Goal: Task Accomplishment & Management: Complete application form

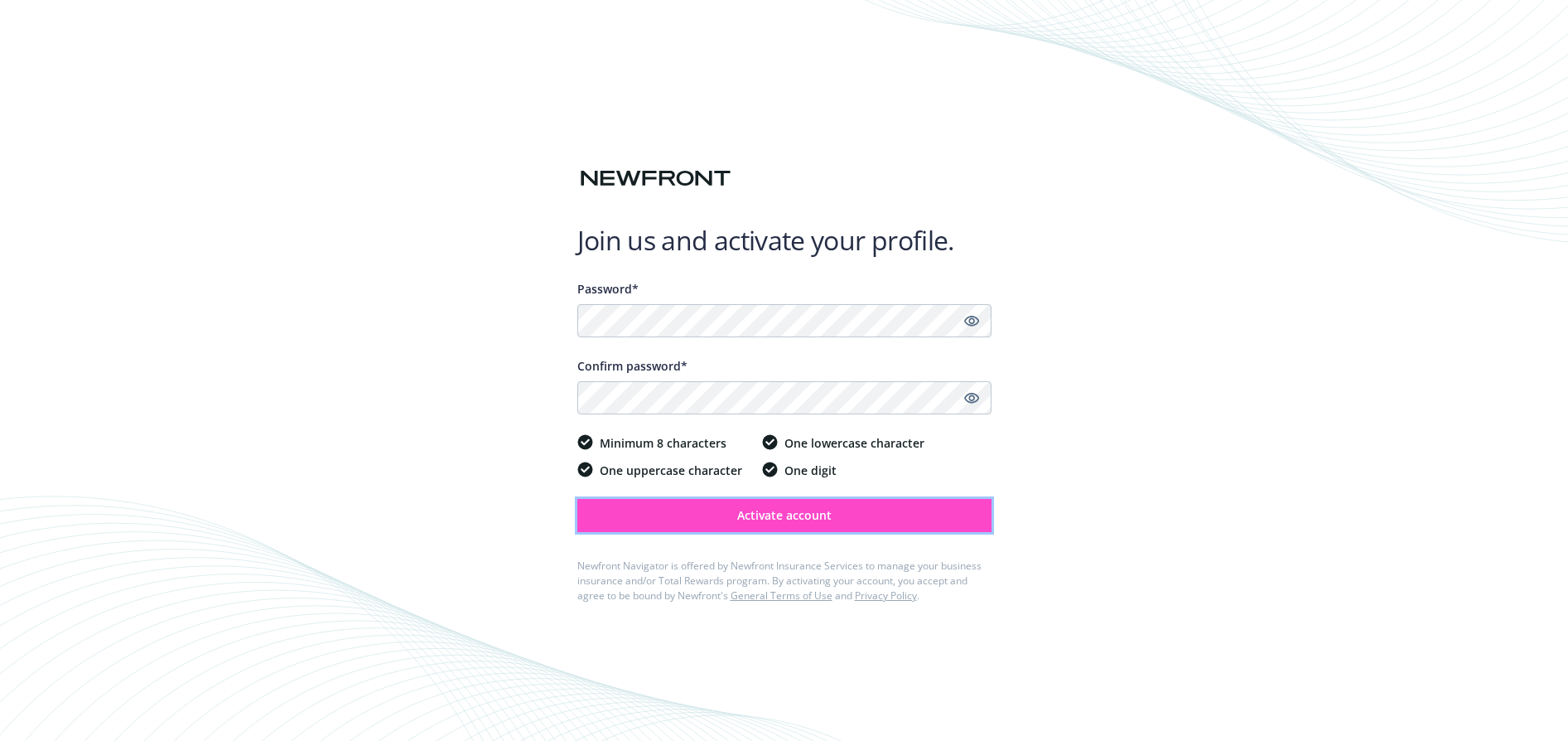
click at [760, 517] on span "Activate account" at bounding box center [784, 515] width 94 height 16
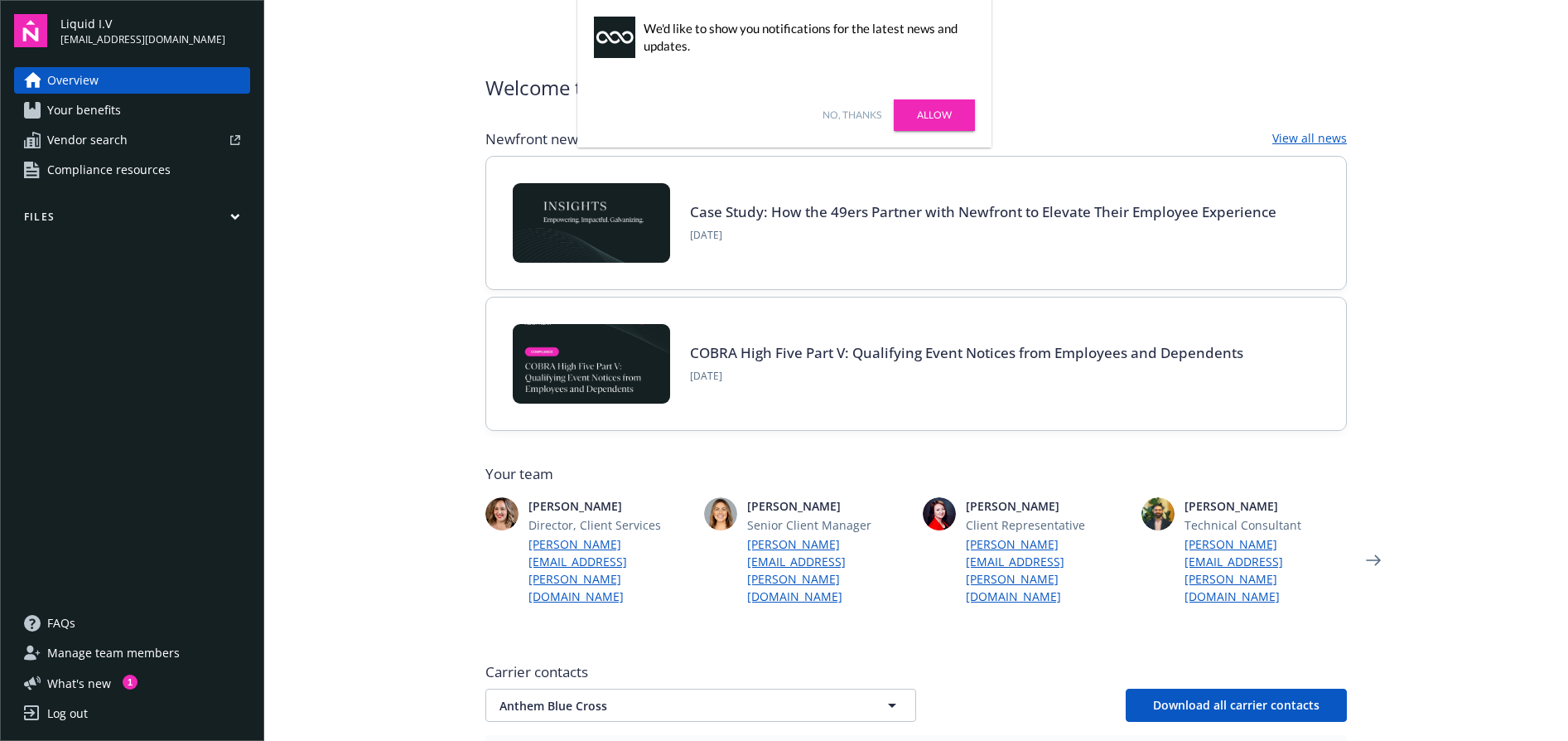
click at [951, 118] on link "Allow" at bounding box center [935, 115] width 81 height 31
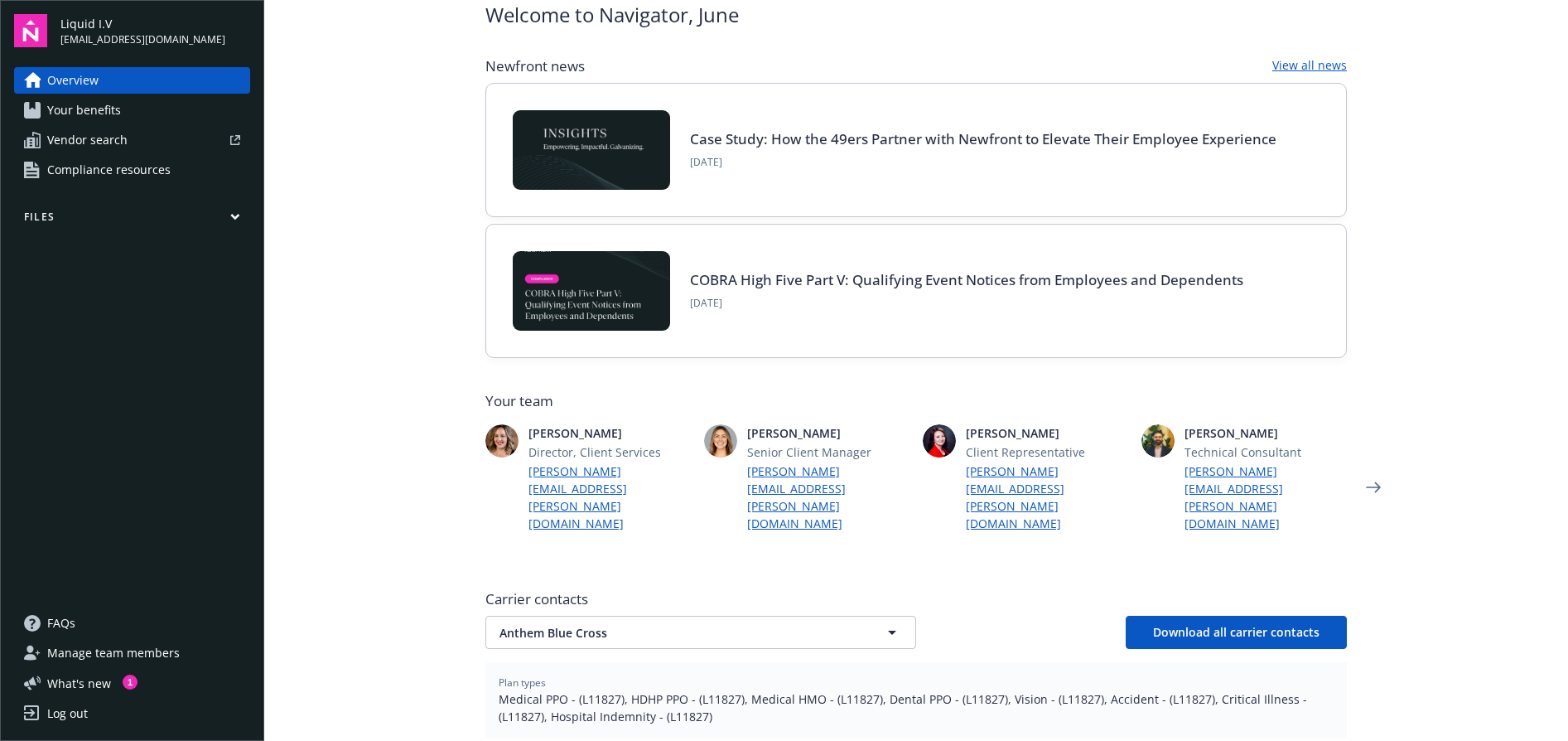
scroll to position [140, 0]
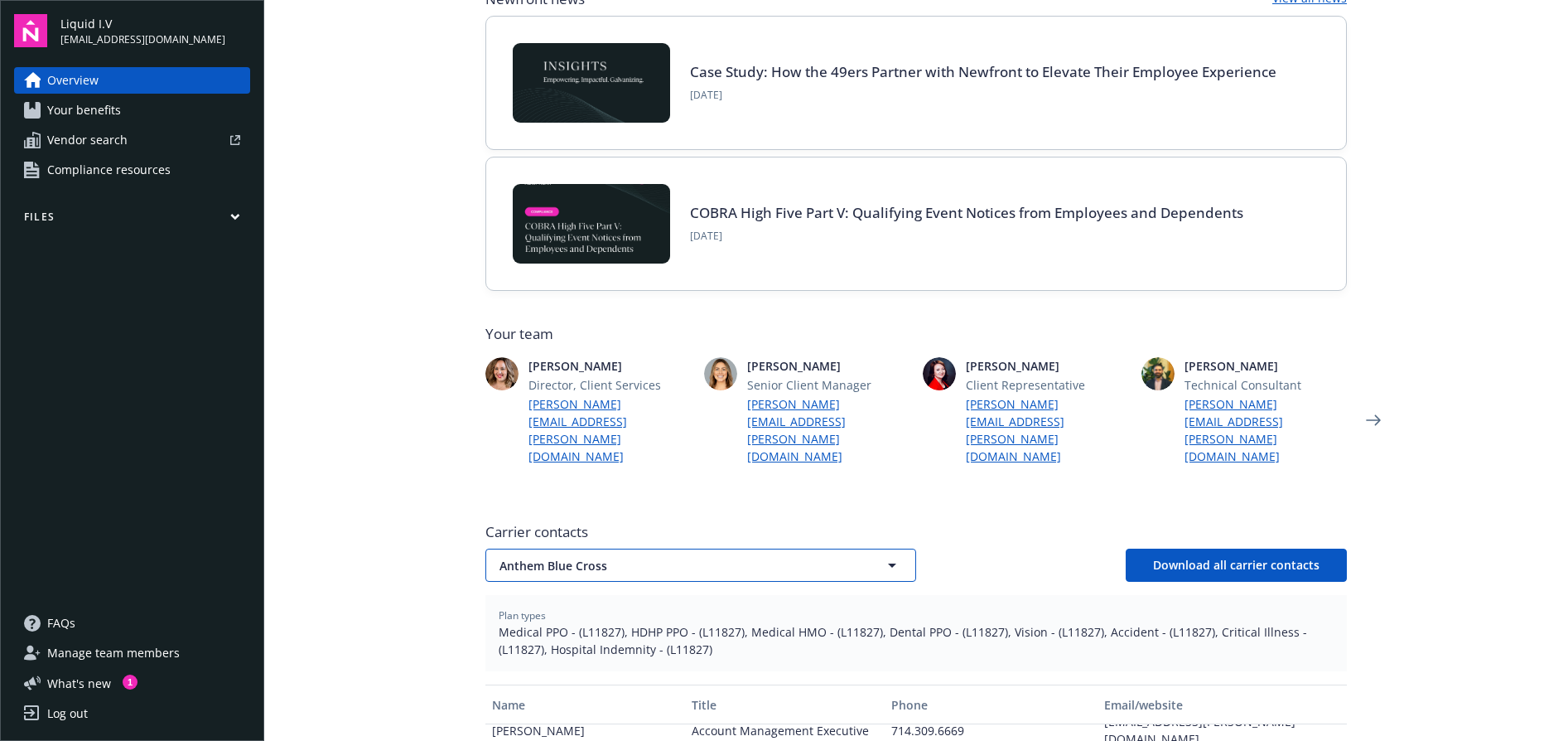
click at [894, 555] on icon "button" at bounding box center [892, 565] width 20 height 20
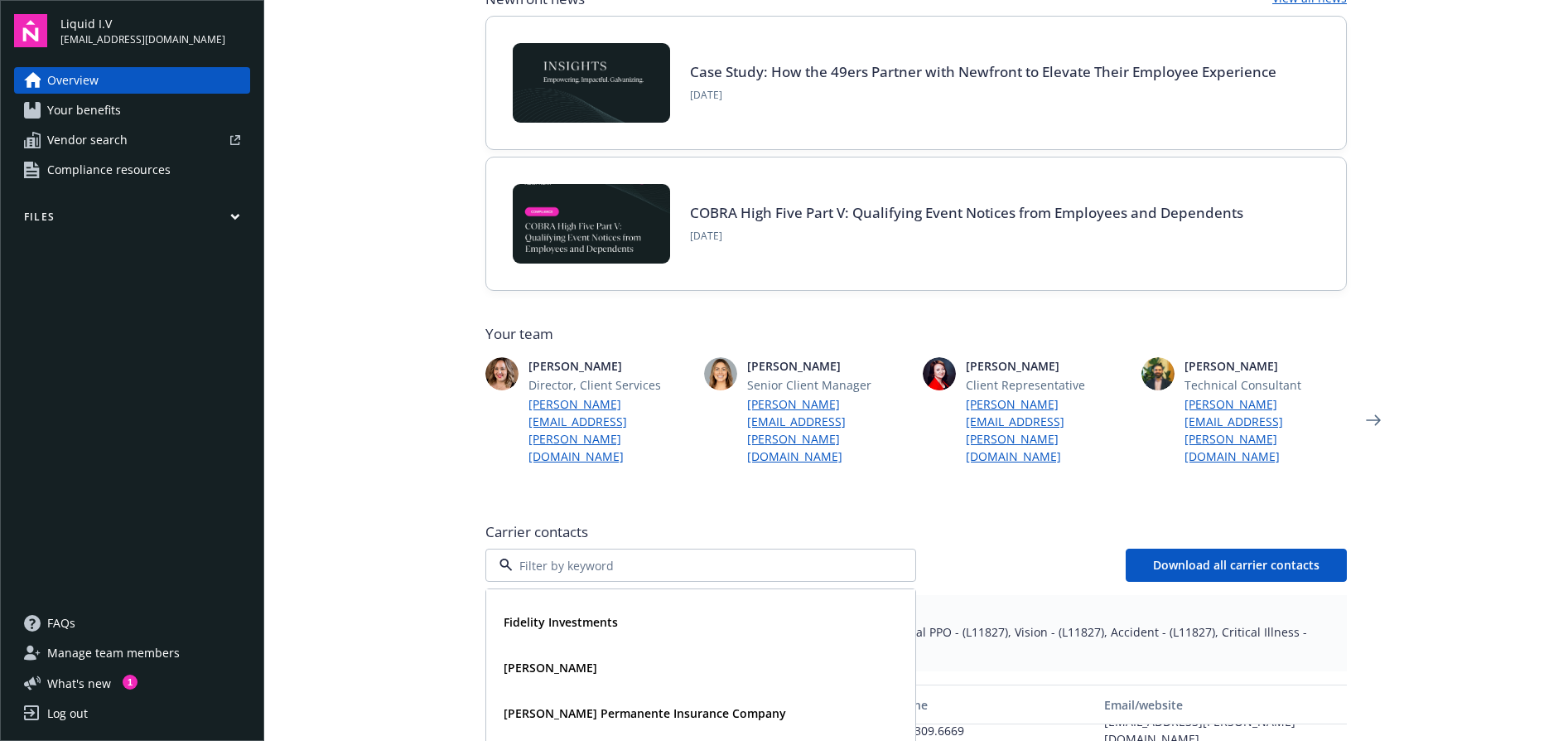
scroll to position [136, 0]
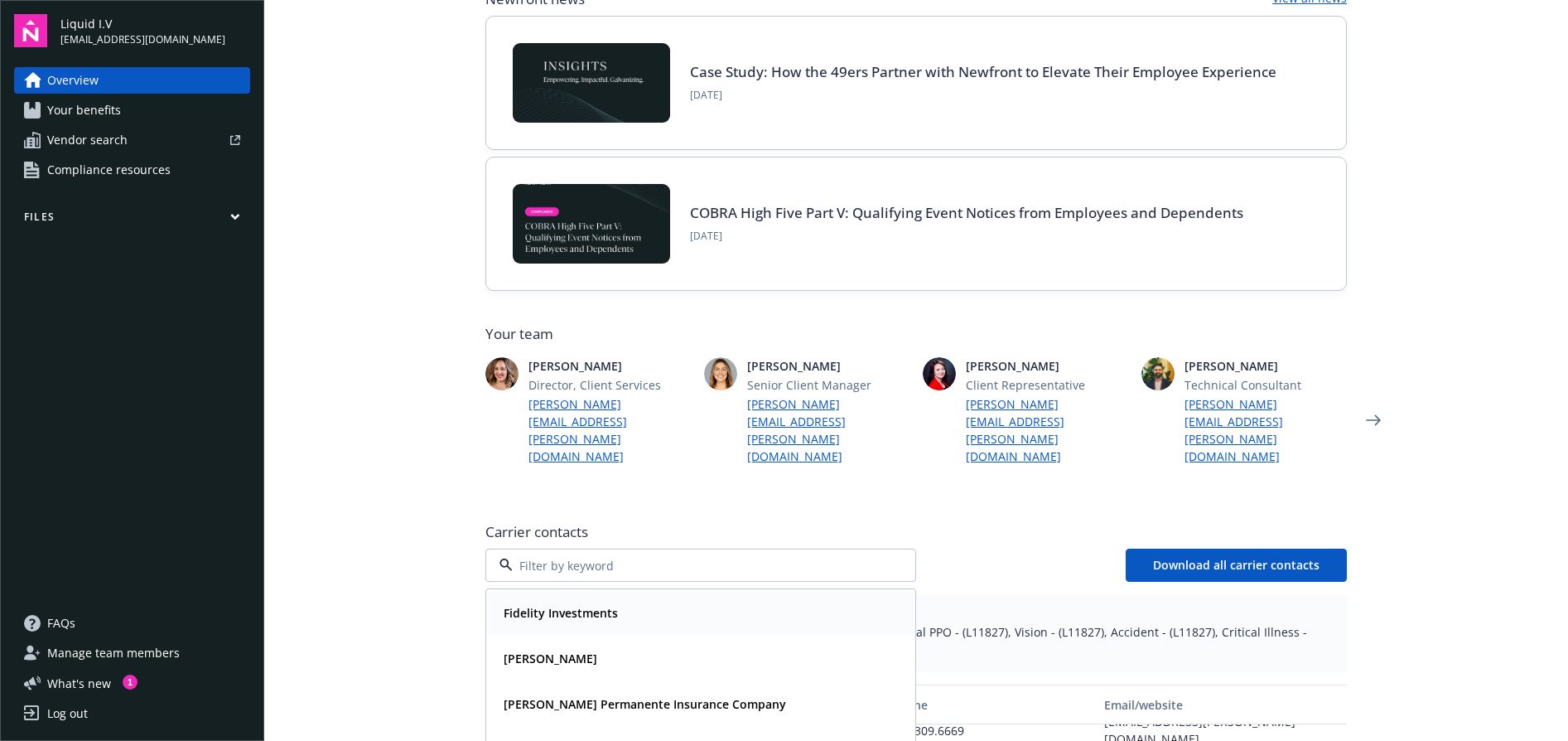
click at [811, 601] on div "Fidelity Investments" at bounding box center [700, 613] width 407 height 24
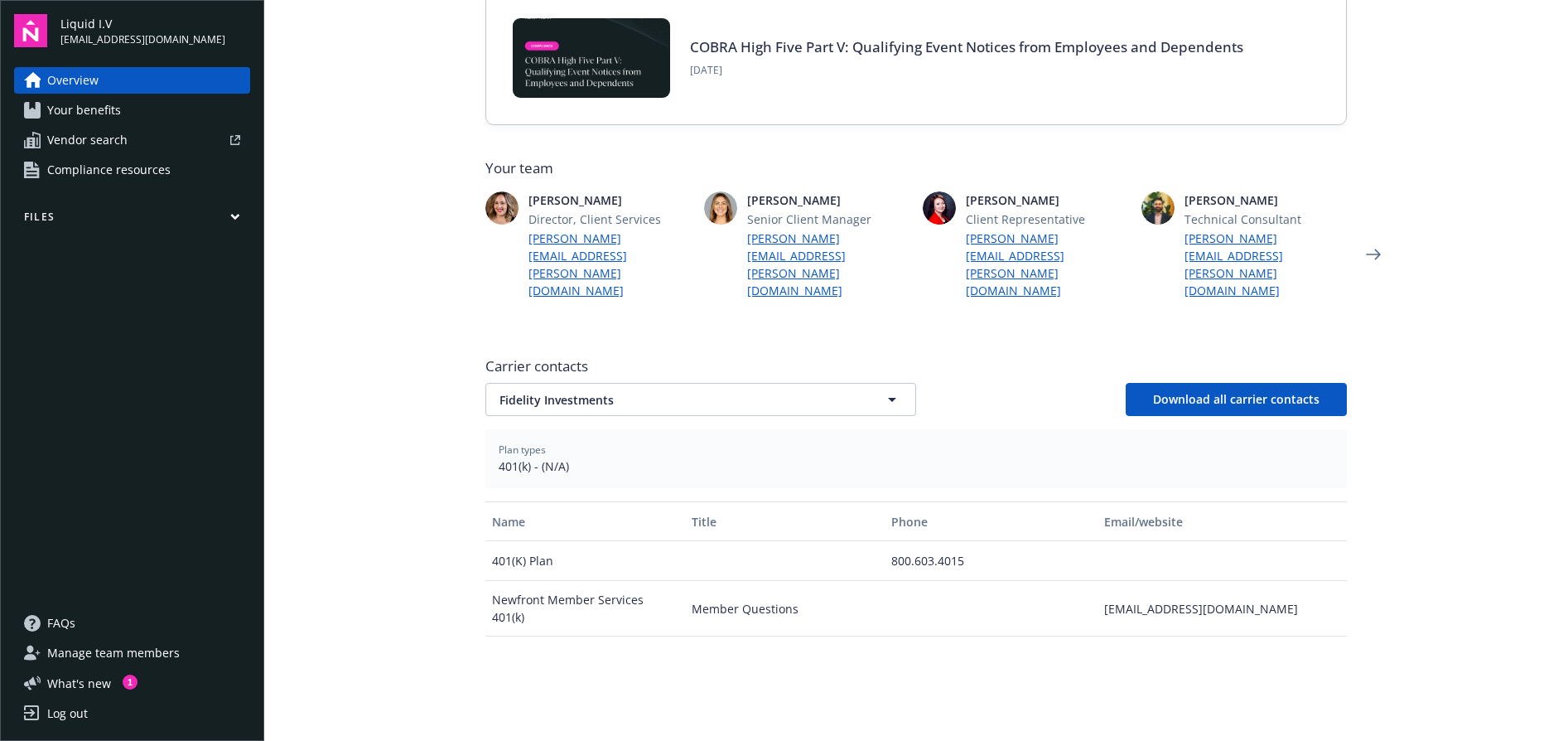
scroll to position [259, 0]
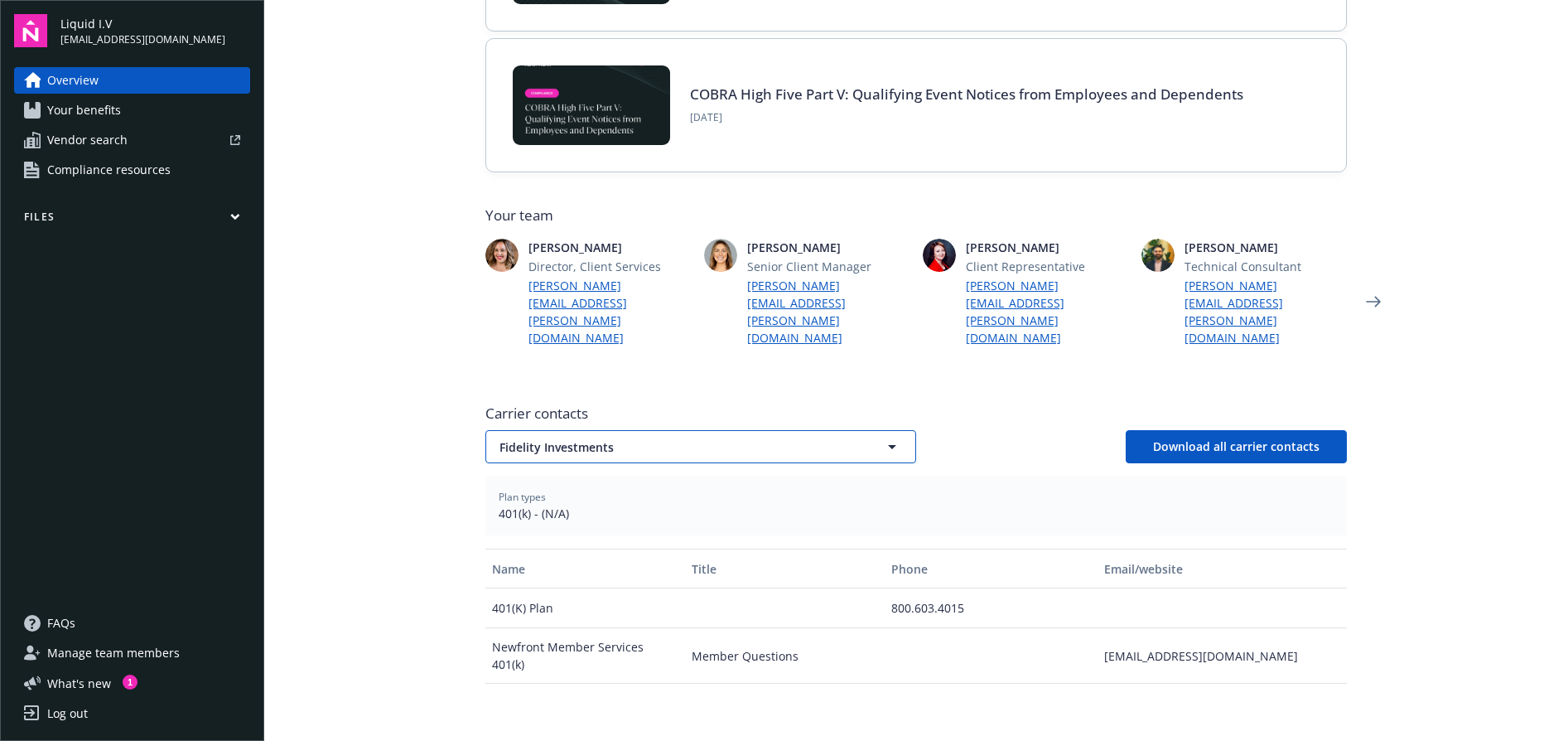
click at [885, 437] on icon "button" at bounding box center [892, 447] width 20 height 20
type input "Fidelity Investments"
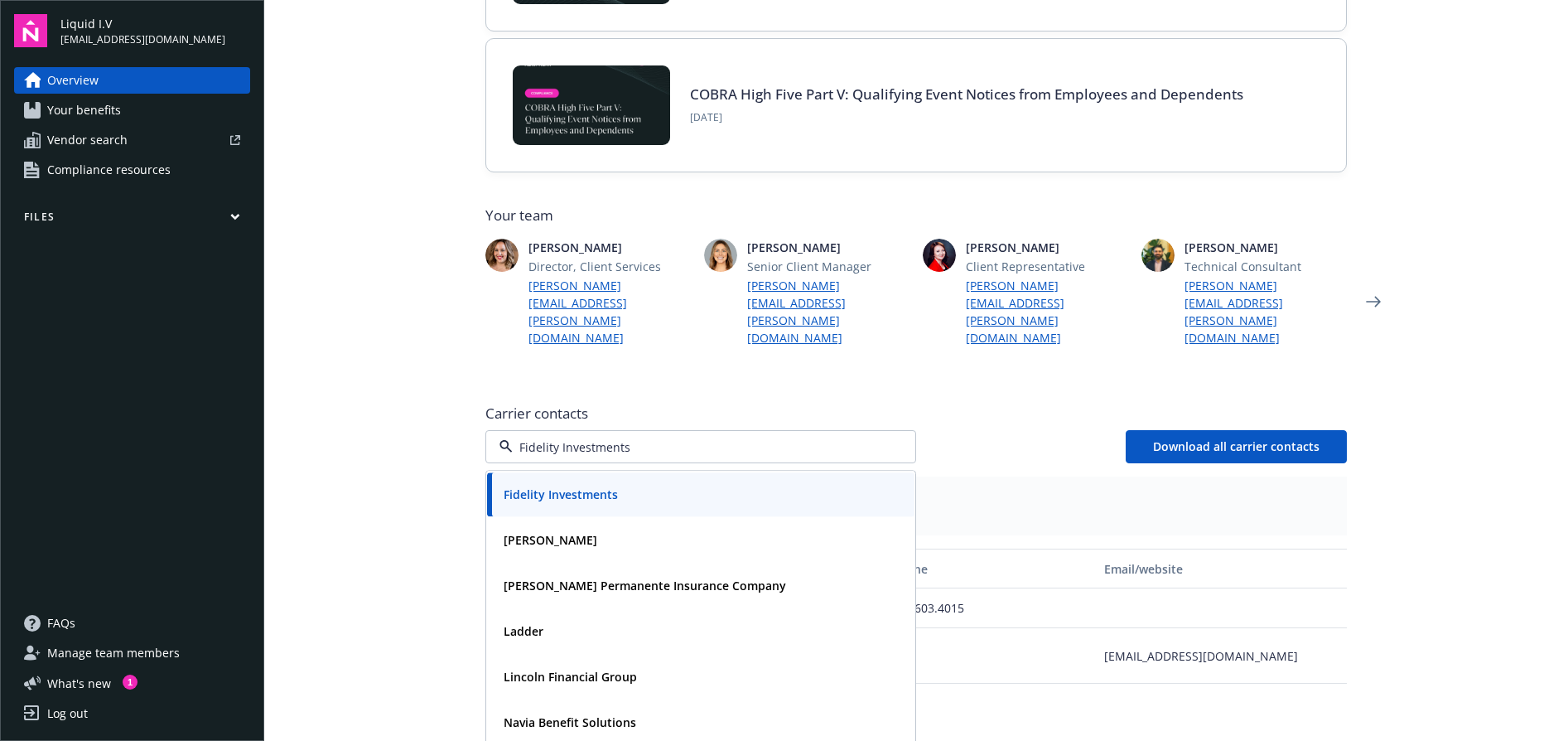
scroll to position [0, 0]
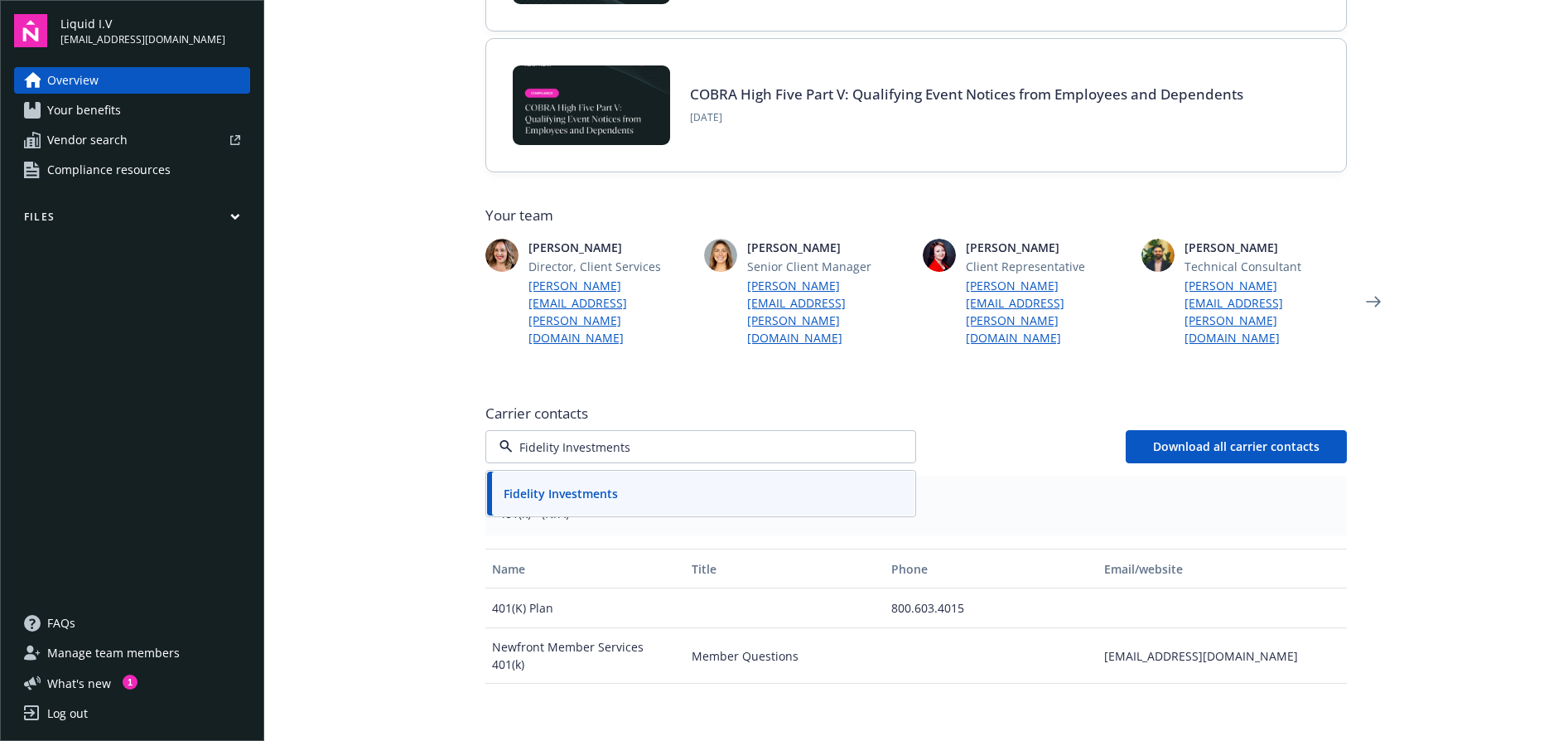
click at [998, 404] on span "Carrier contacts" at bounding box center [915, 414] width 862 height 20
click at [887, 437] on icon "button" at bounding box center [892, 447] width 20 height 20
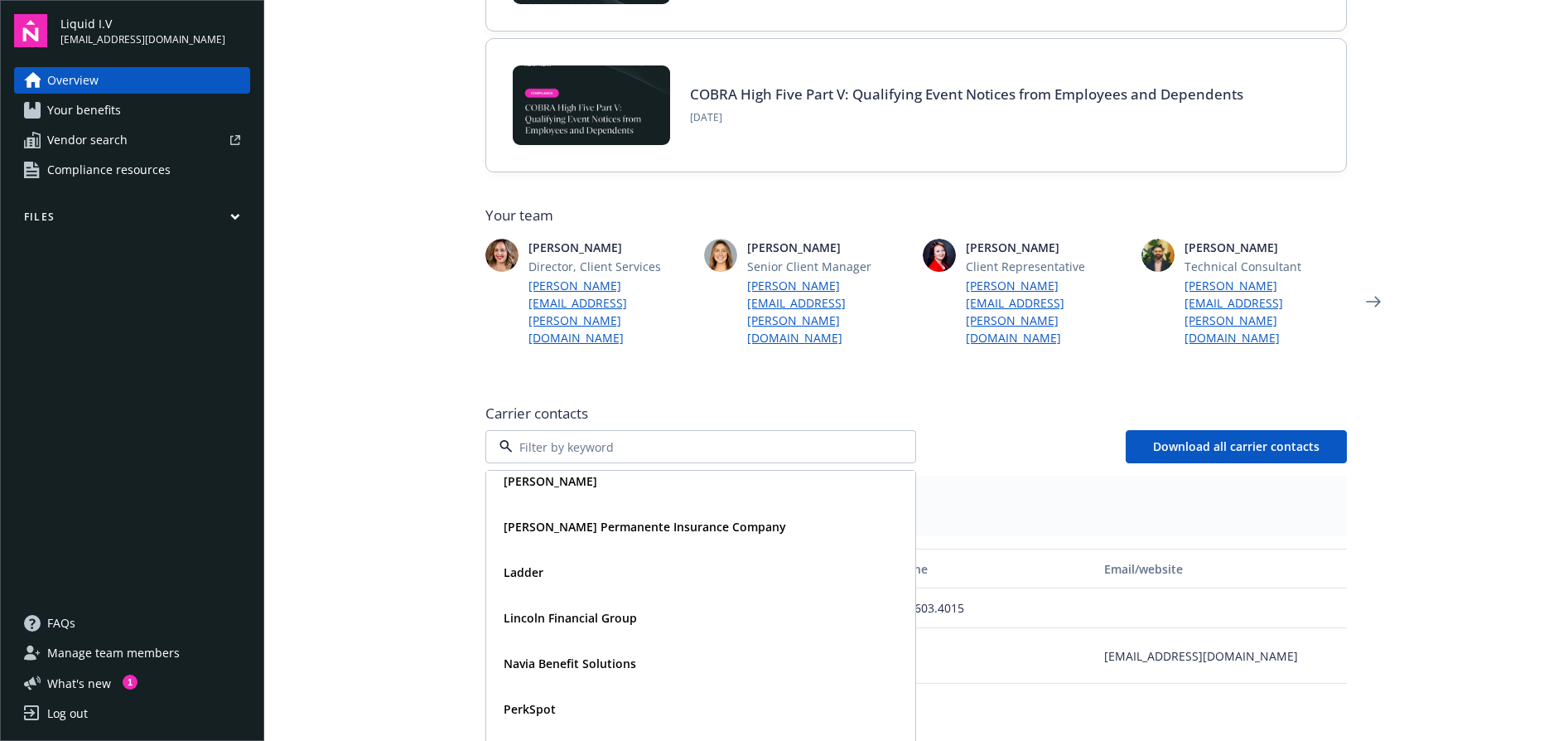
scroll to position [200, 0]
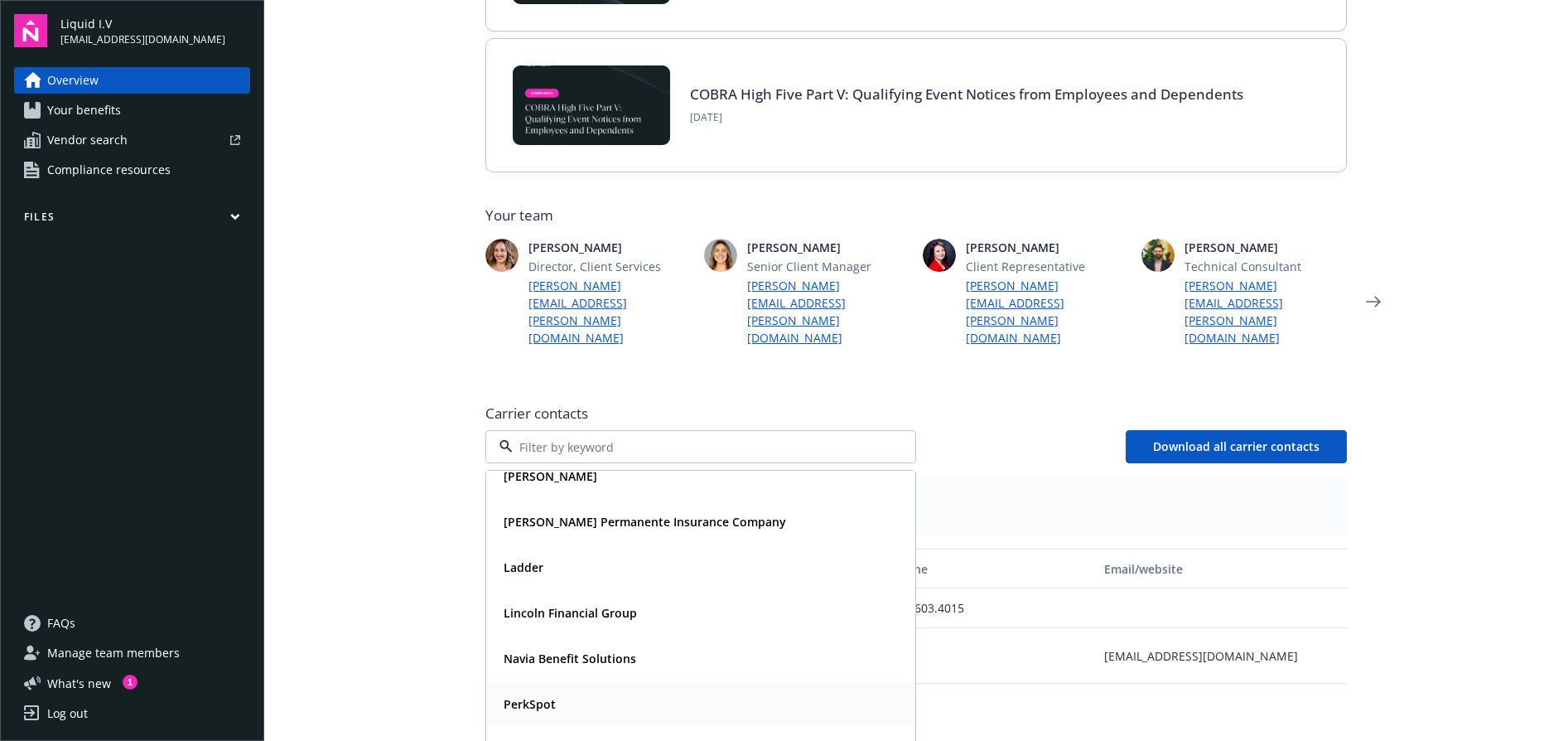
click at [753, 682] on div "PerkSpot" at bounding box center [700, 704] width 428 height 44
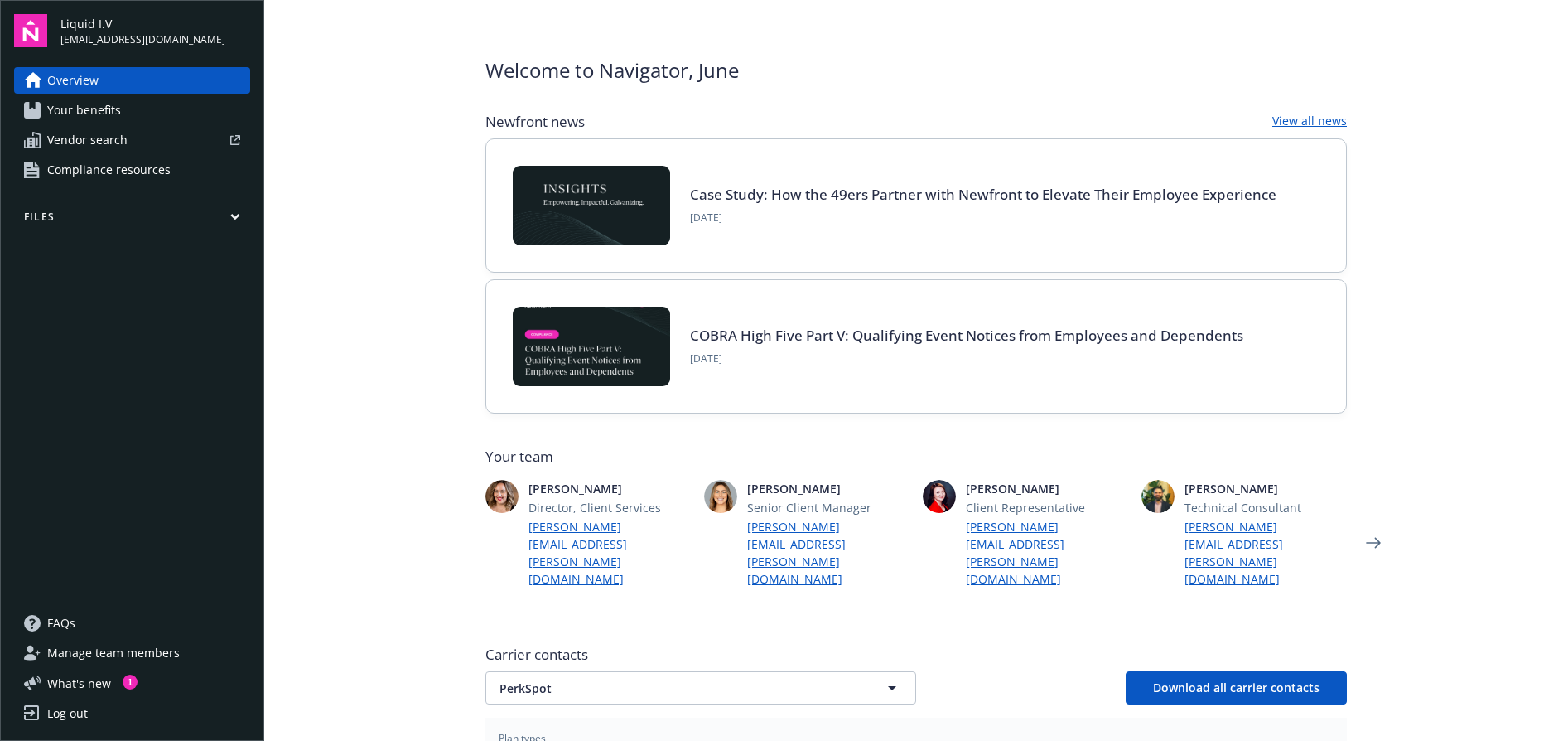
scroll to position [0, 0]
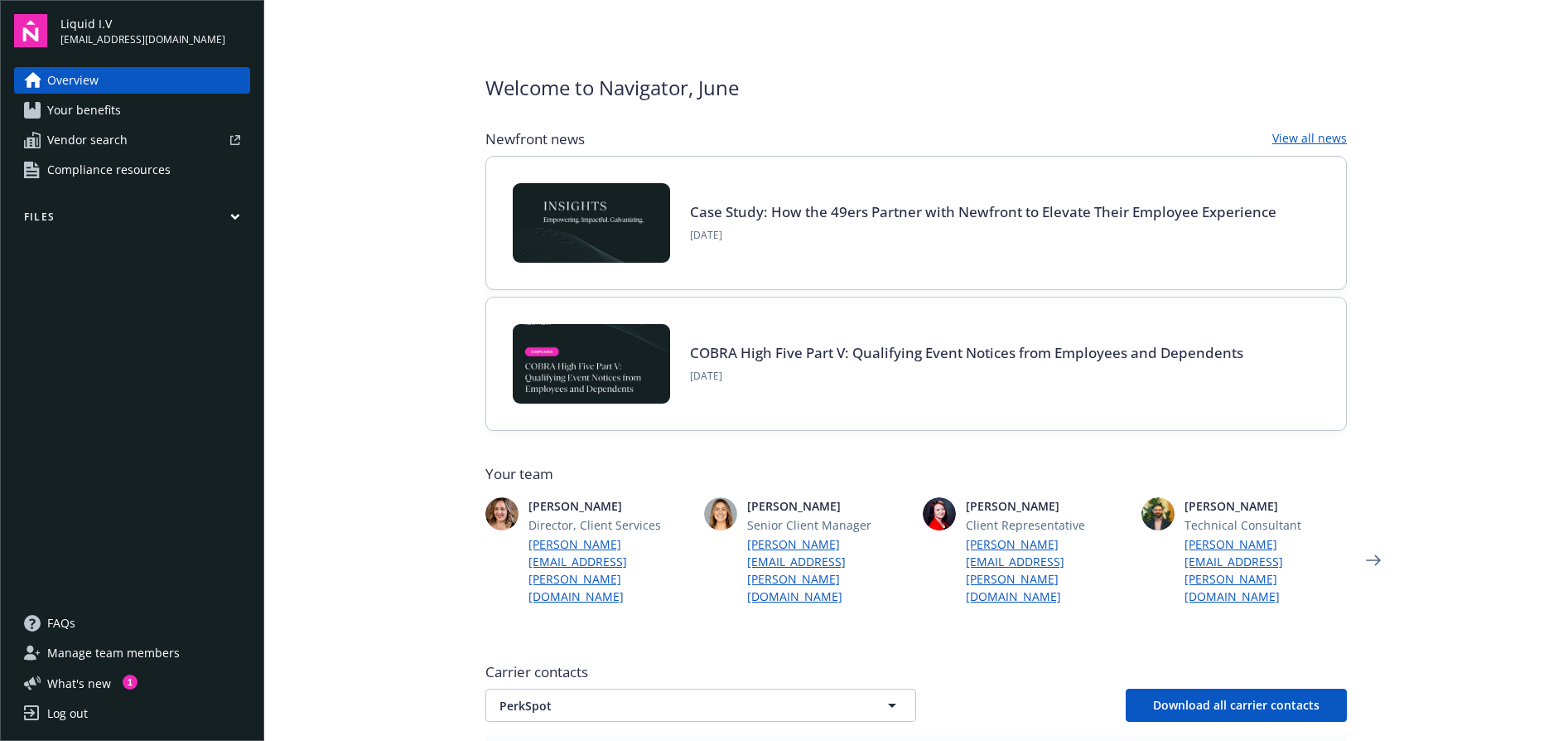
click at [155, 82] on link "Overview" at bounding box center [132, 80] width 236 height 27
click at [139, 219] on button "Files" at bounding box center [132, 220] width 236 height 20
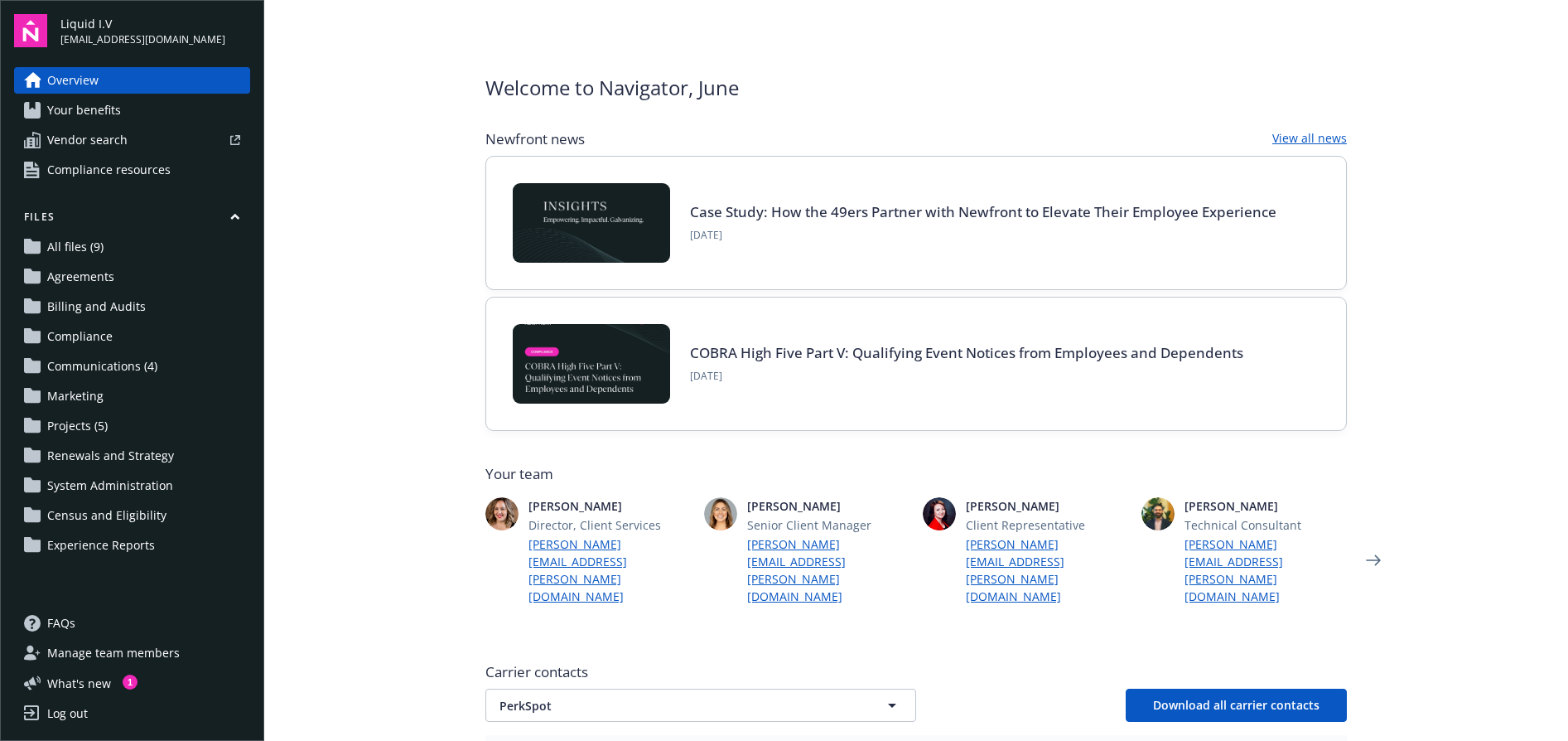
click at [129, 114] on link "Your benefits" at bounding box center [132, 110] width 236 height 27
